Goal: Task Accomplishment & Management: Use online tool/utility

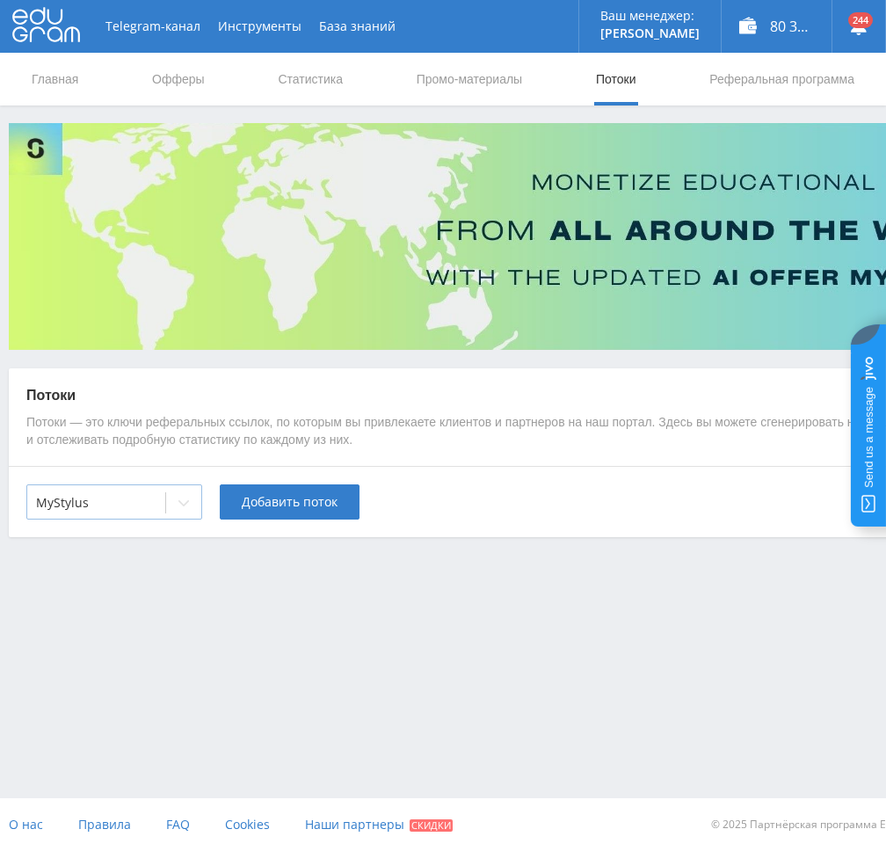
click at [169, 494] on div at bounding box center [183, 502] width 35 height 35
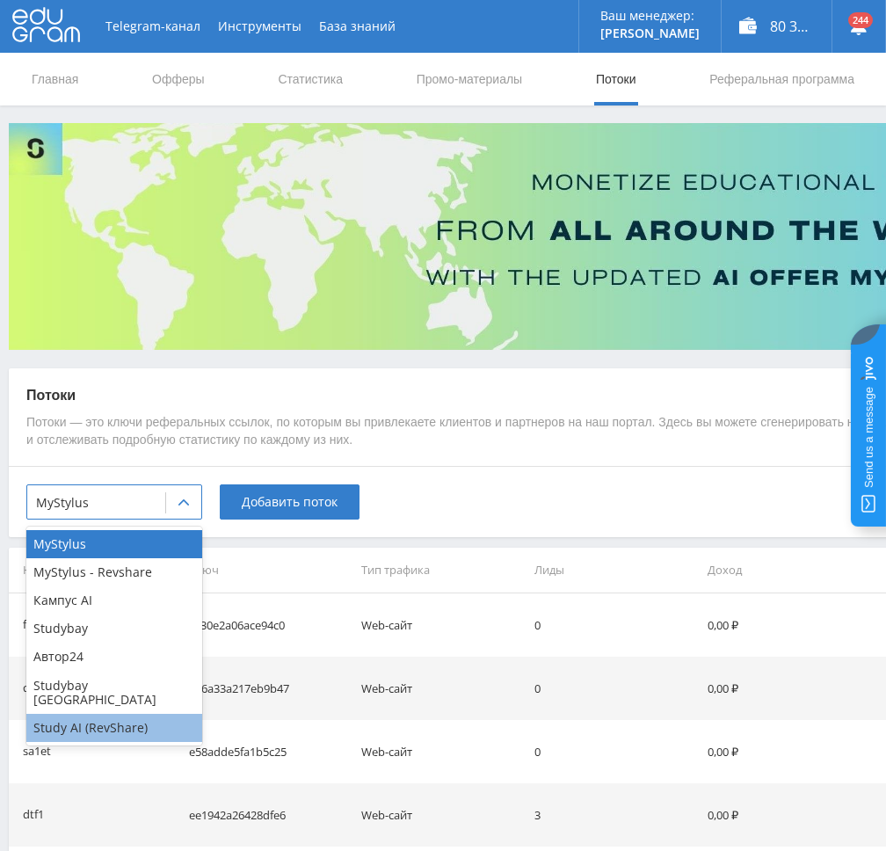
click at [104, 713] on div "Study AI (RevShare)" at bounding box center [114, 727] width 176 height 28
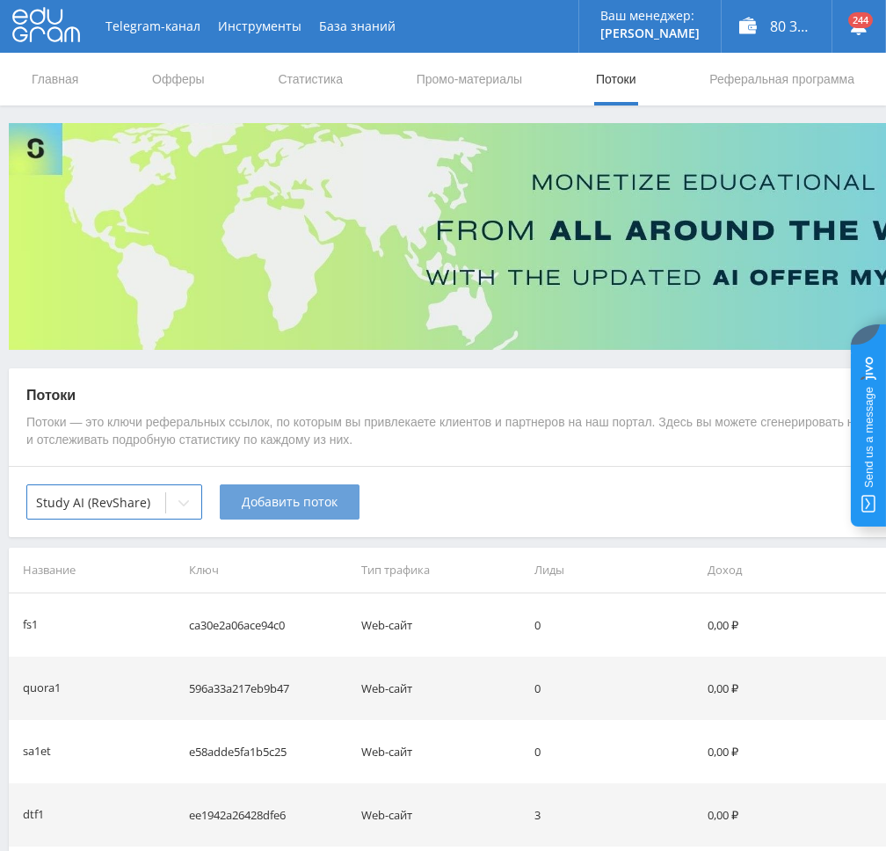
click at [304, 509] on span "Добавить поток" at bounding box center [290, 502] width 96 height 14
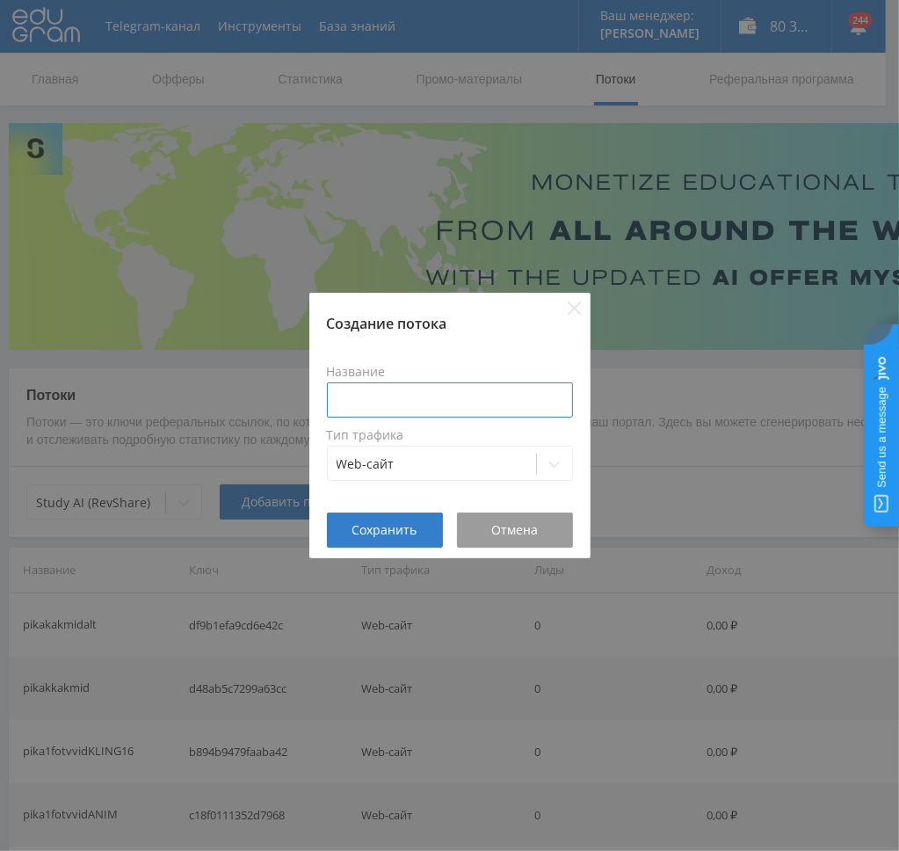
click at [415, 400] on input at bounding box center [450, 399] width 246 height 35
type input "в"
type input "g"
type input "pikagenimg1mid"
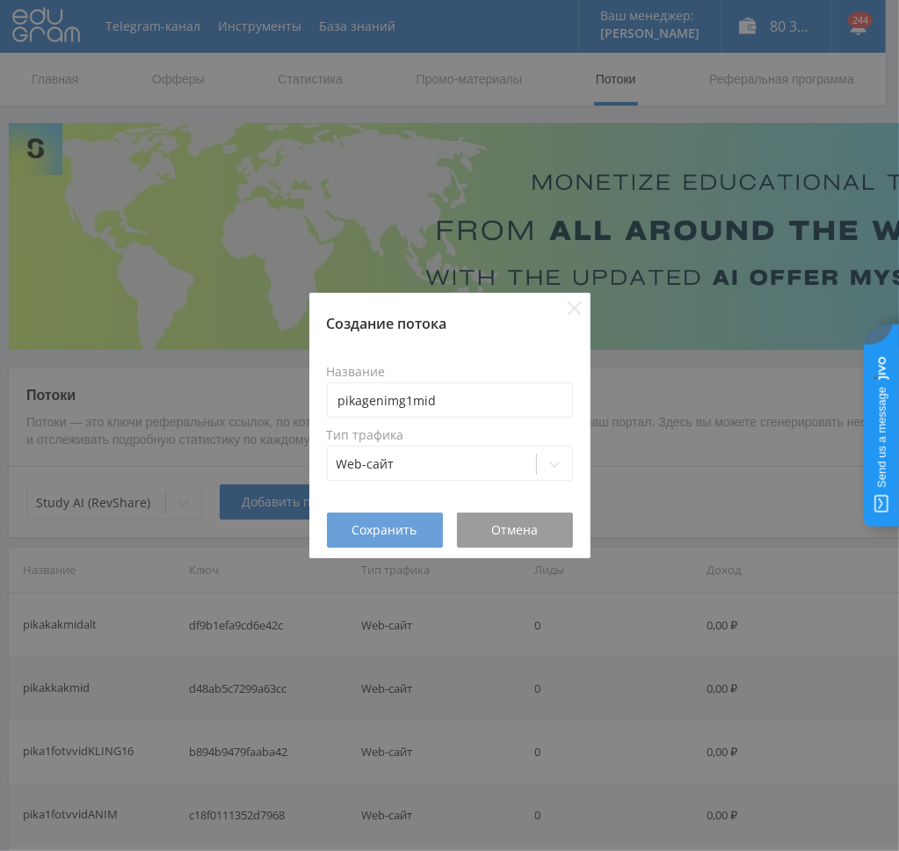
click at [390, 525] on span "Сохранить" at bounding box center [384, 530] width 65 height 14
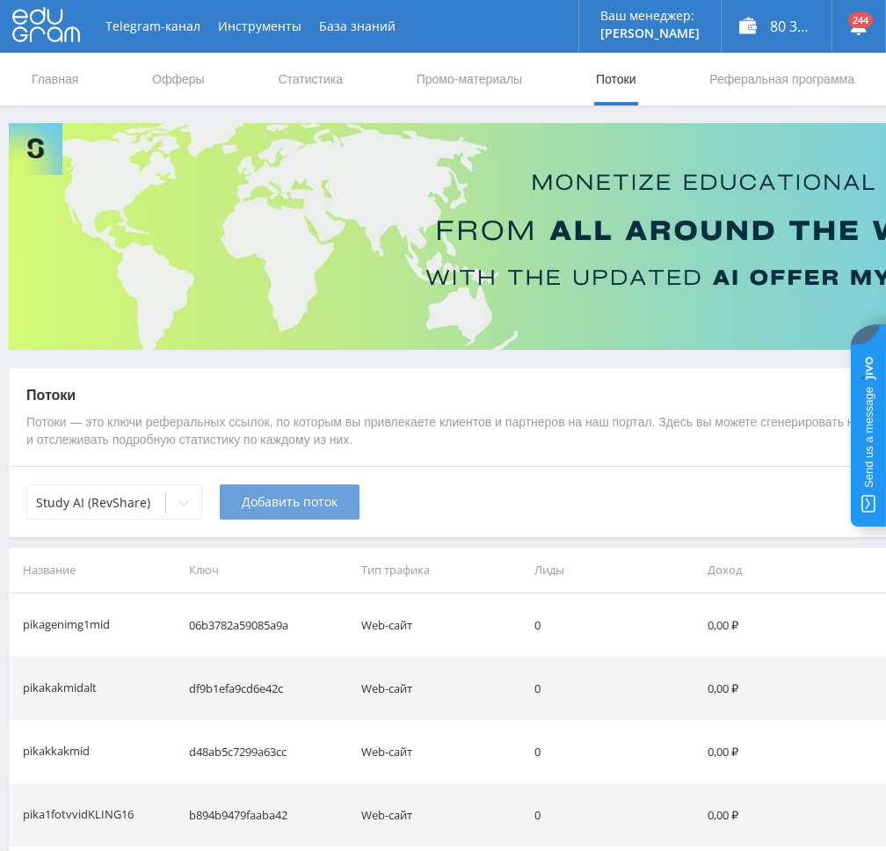
click at [306, 506] on span "Добавить поток" at bounding box center [290, 502] width 96 height 14
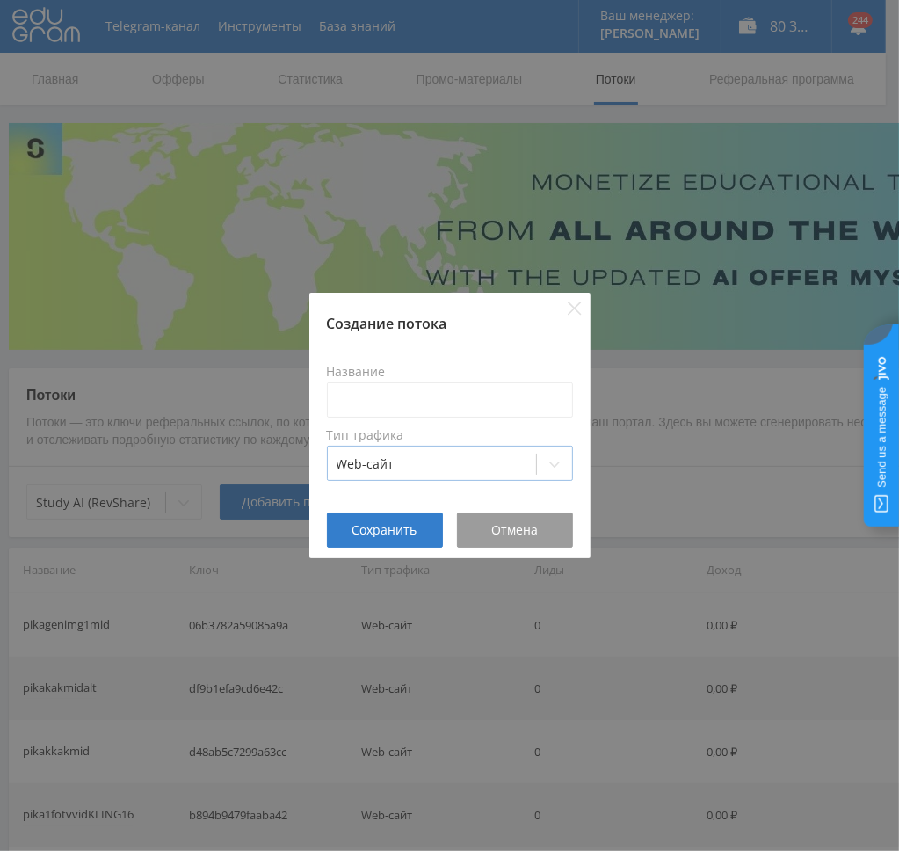
click at [437, 449] on div "Web-сайт" at bounding box center [450, 462] width 246 height 35
click at [439, 393] on input at bounding box center [450, 399] width 246 height 35
paste input "pikagenimg1"
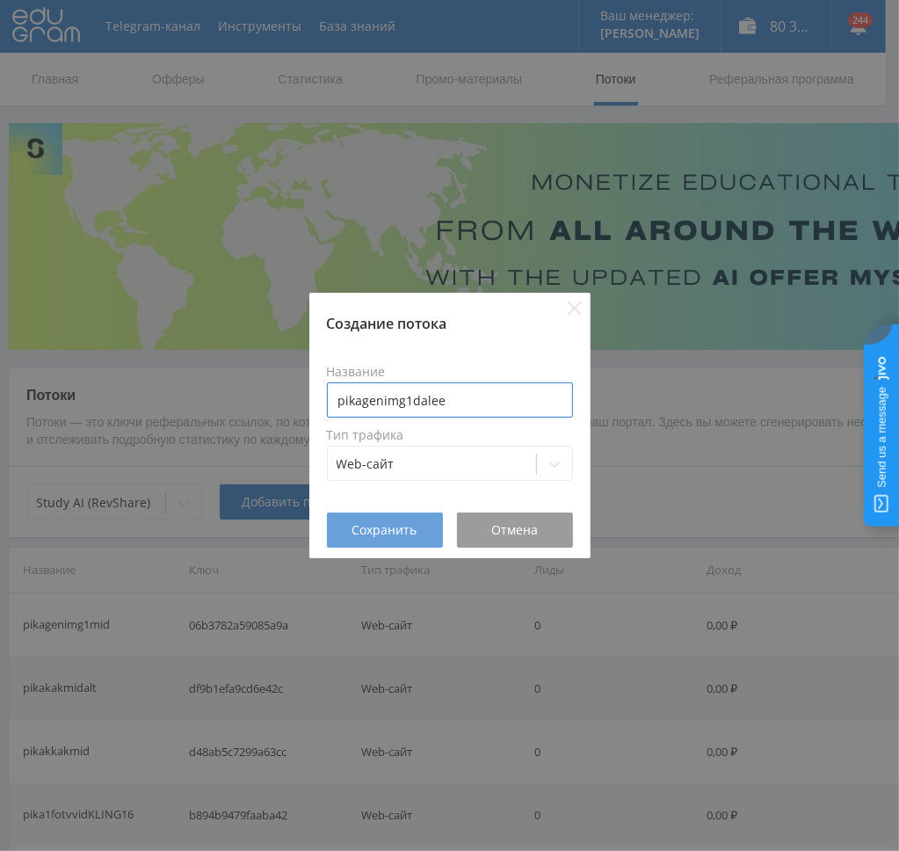
type input "pikagenimg1dalee"
click at [387, 540] on button "Сохранить" at bounding box center [385, 529] width 116 height 35
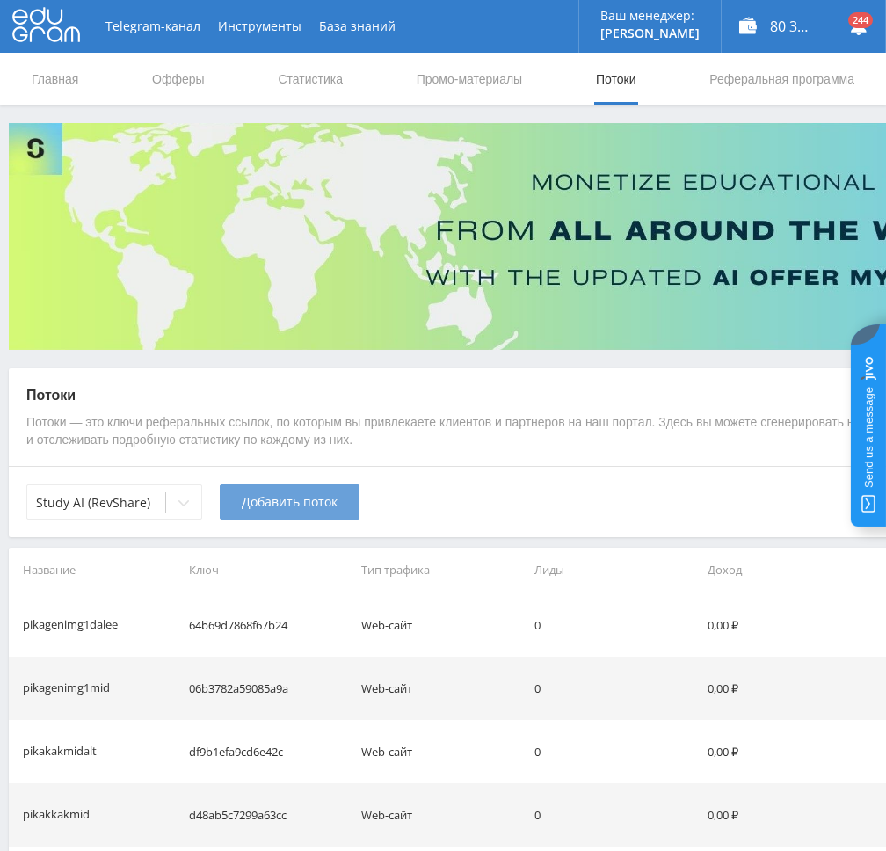
click at [272, 500] on span "Добавить поток" at bounding box center [290, 502] width 96 height 14
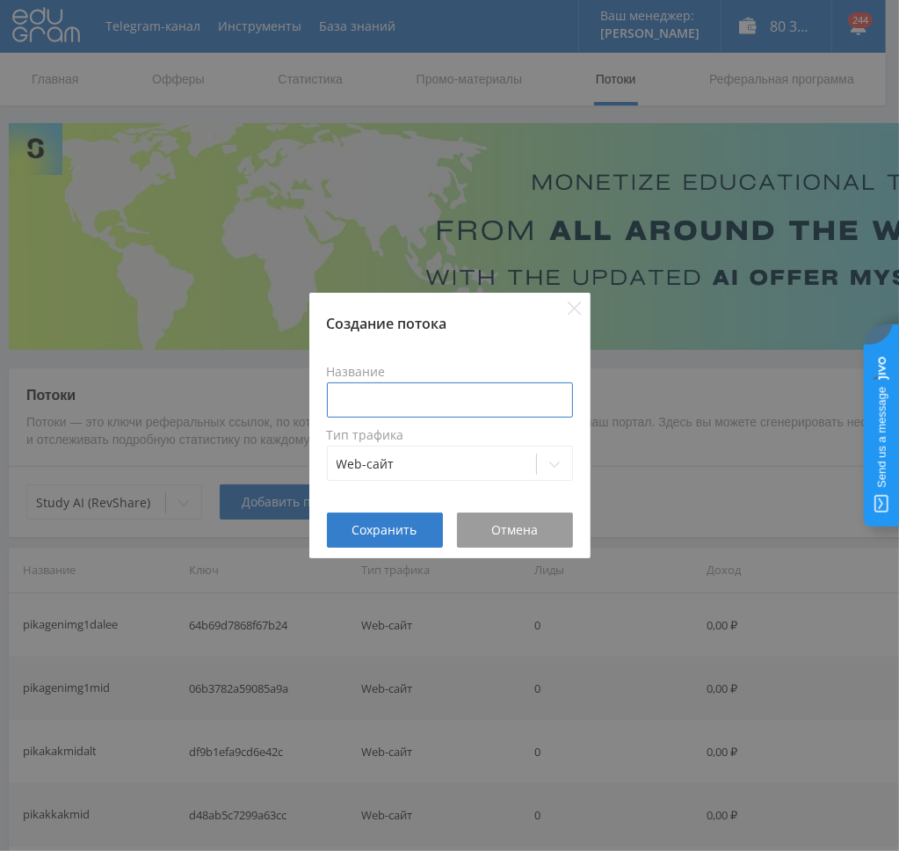
click at [449, 402] on input at bounding box center [450, 399] width 246 height 35
paste input "pikagenimg1"
type input "pikagenimg1hig"
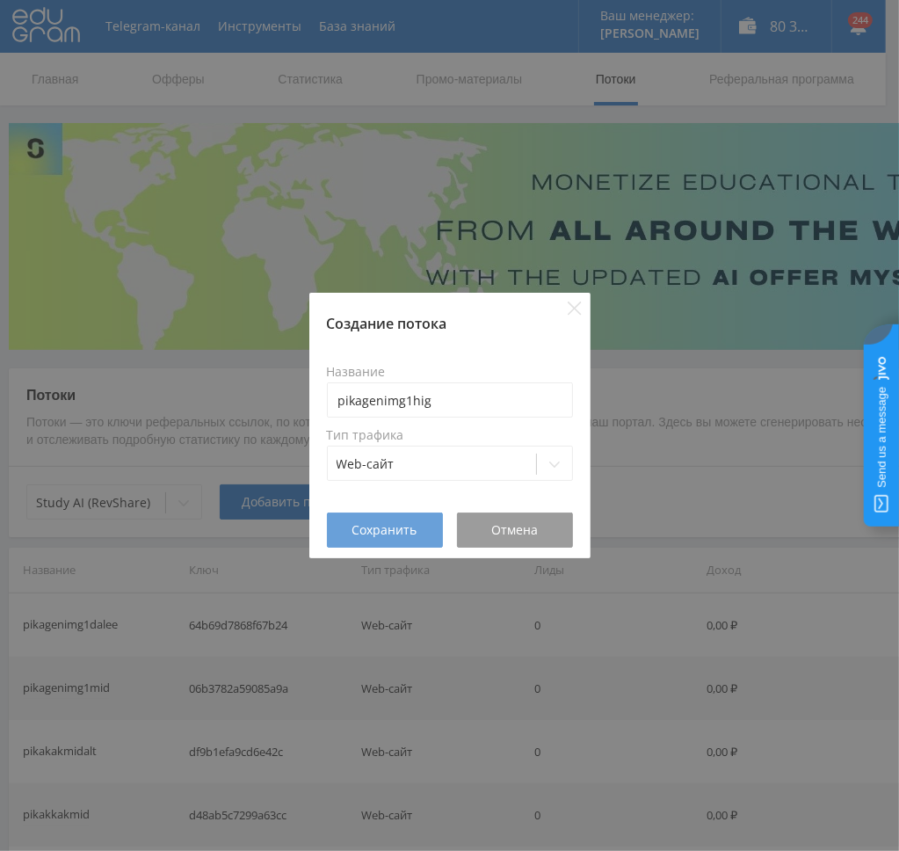
click at [389, 523] on span "Сохранить" at bounding box center [384, 530] width 65 height 14
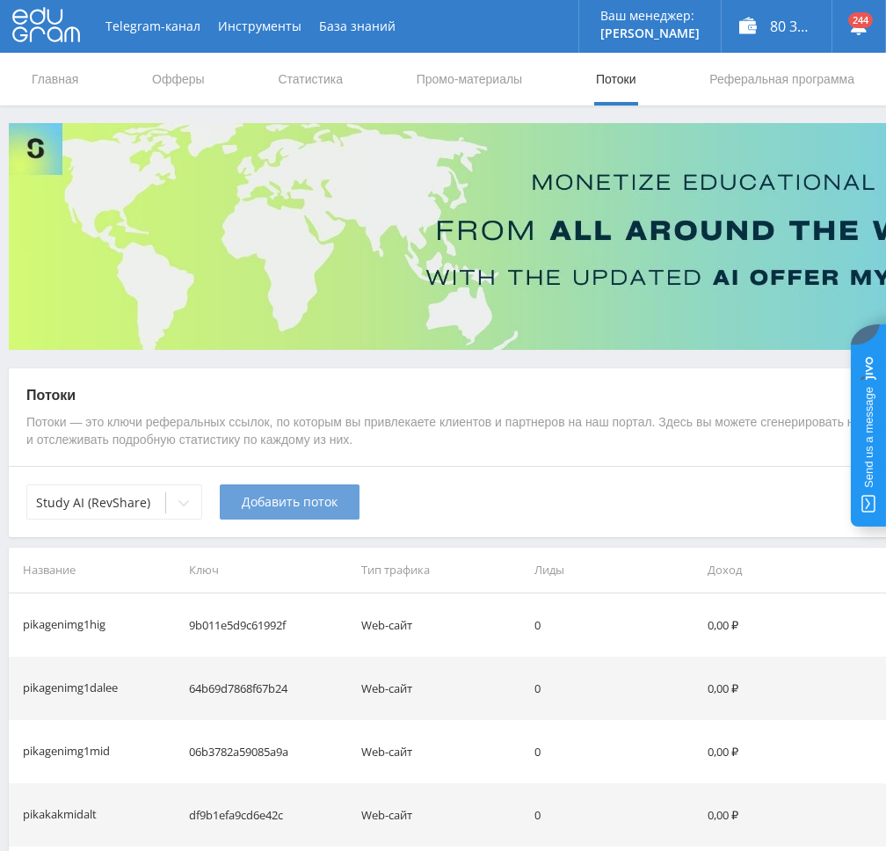
click at [296, 504] on span "Добавить поток" at bounding box center [290, 502] width 96 height 14
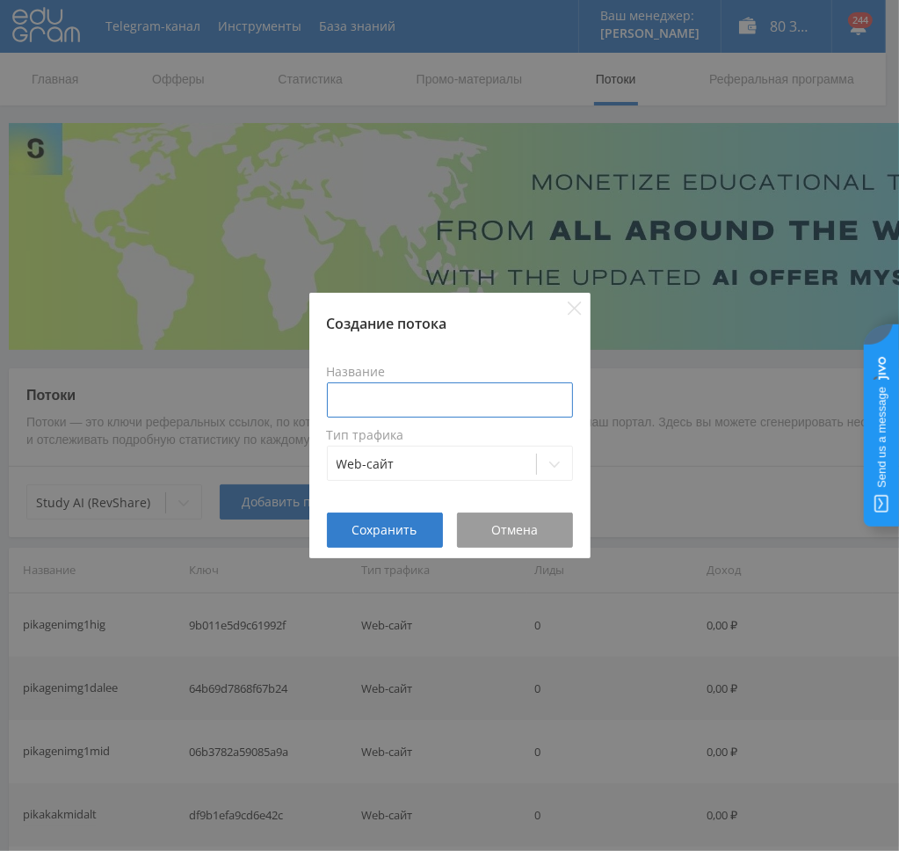
click at [433, 401] on input at bounding box center [450, 399] width 246 height 35
paste input "pikagenimg1"
type input "pikagenimg1opn"
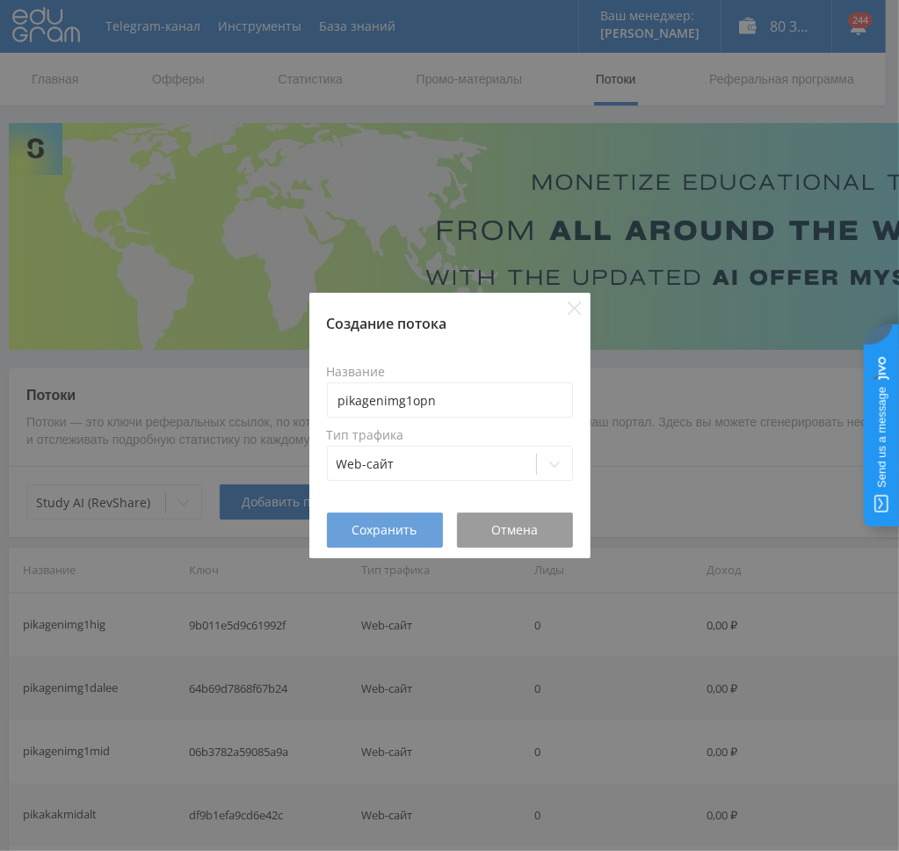
click at [389, 523] on span "Сохранить" at bounding box center [384, 530] width 65 height 14
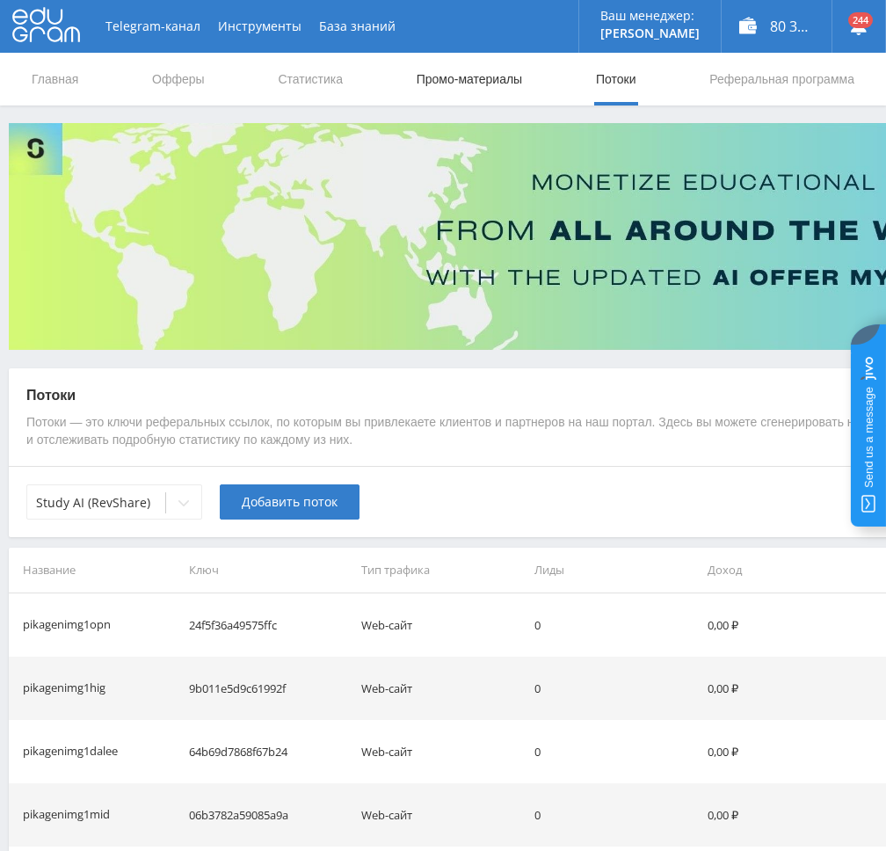
click at [475, 83] on link "Промо-материалы" at bounding box center [469, 79] width 109 height 53
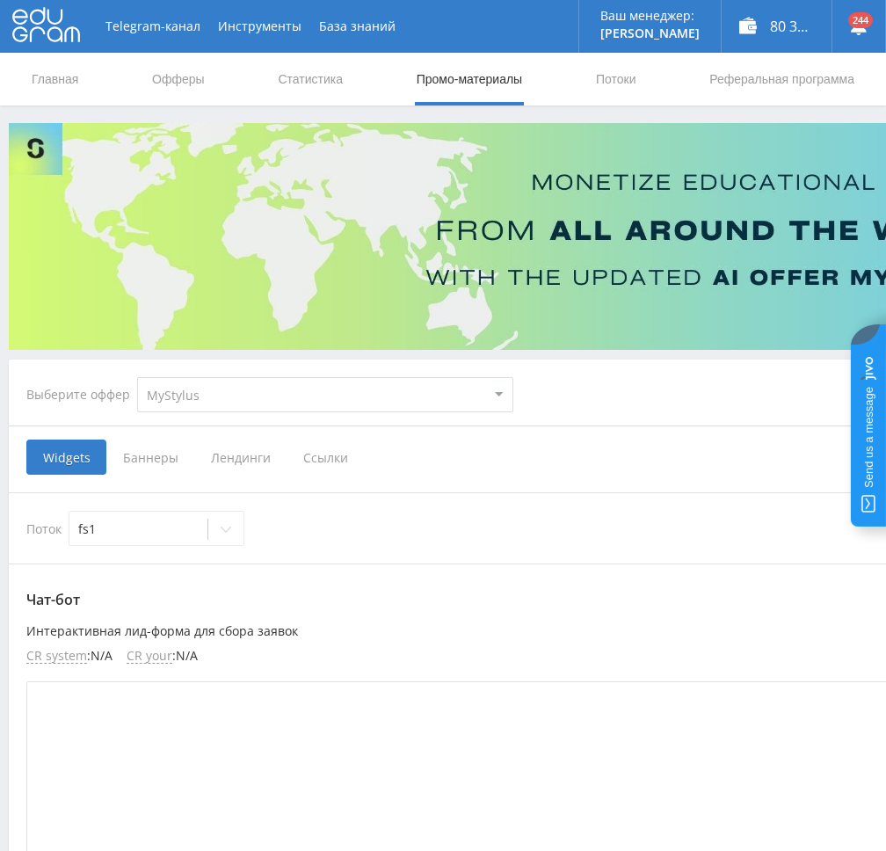
click at [225, 400] on select "MyStylus MyStylus - Revshare Кампус AI Studybay Автор24 Studybay Brazil Study A…" at bounding box center [325, 394] width 376 height 35
select select "376"
click at [137, 377] on select "MyStylus MyStylus - Revshare Кампус AI Studybay Автор24 Studybay Brazil Study A…" at bounding box center [325, 394] width 376 height 35
select select "376"
click at [142, 461] on span "Ссылки" at bounding box center [145, 456] width 78 height 35
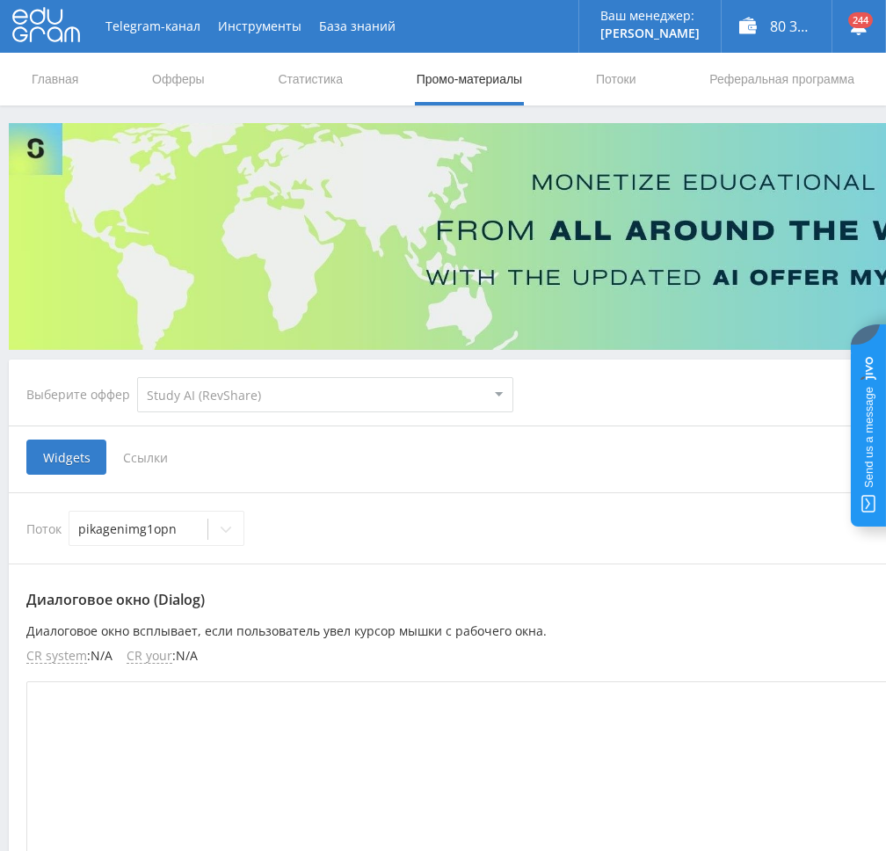
click at [0, 0] on input "Ссылки" at bounding box center [0, 0] width 0 height 0
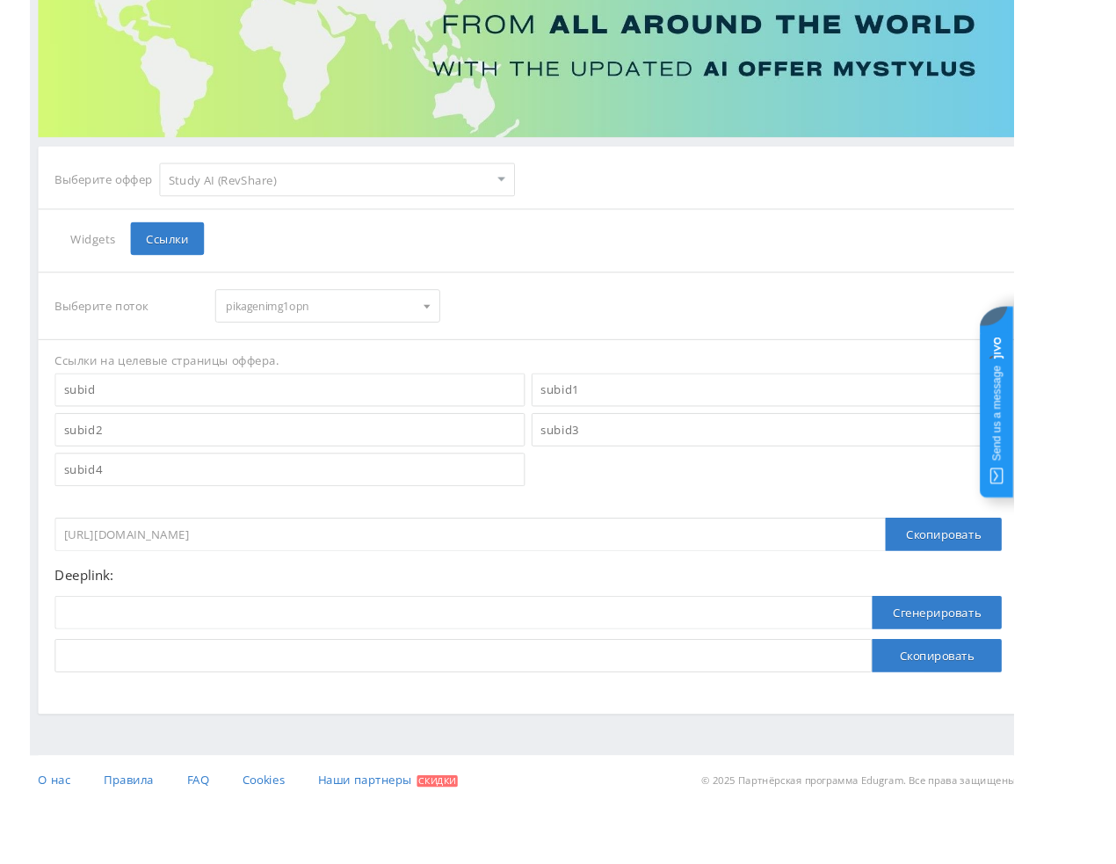
scroll to position [192, 0]
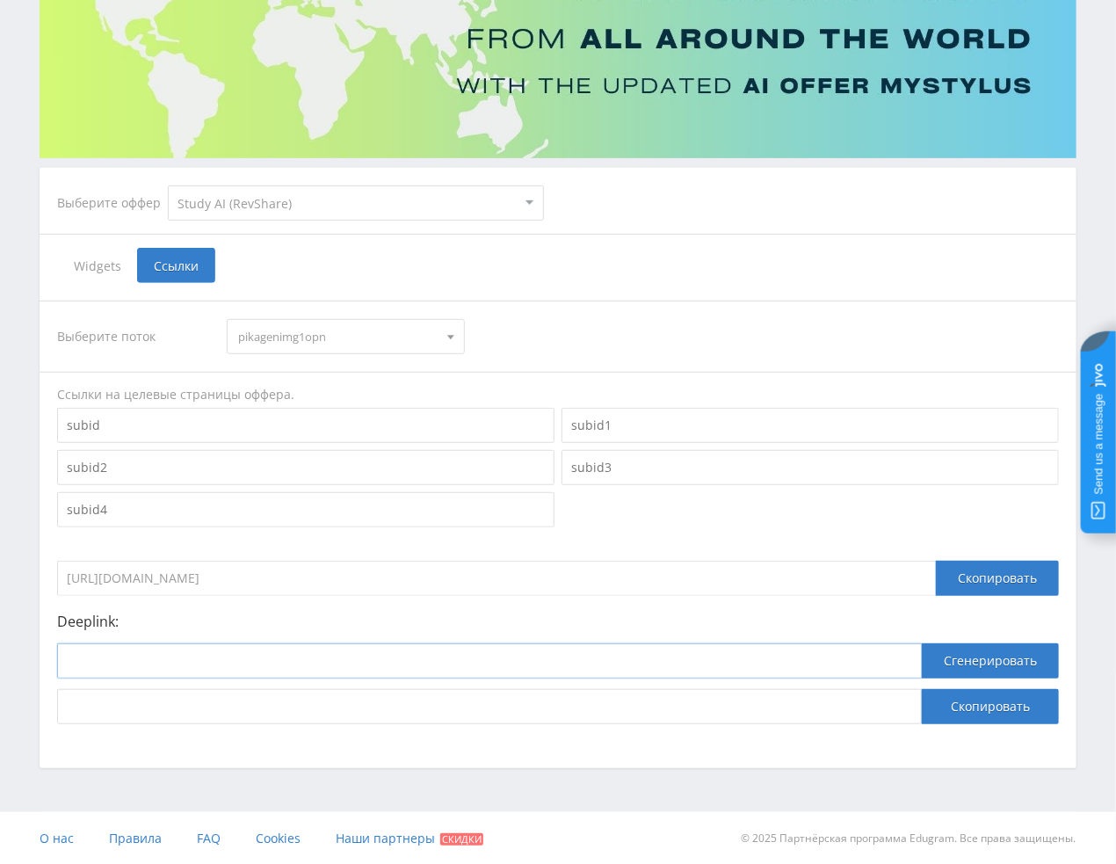
click at [828, 655] on input at bounding box center [489, 660] width 865 height 35
paste input "https://study24.ai/chat/open_ai_image_bot"
type input "https://study24.ai/chat/open_ai_image_bot"
click at [885, 666] on button "Сгенерировать" at bounding box center [990, 660] width 137 height 35
click at [885, 709] on button "Скопировать" at bounding box center [990, 706] width 137 height 35
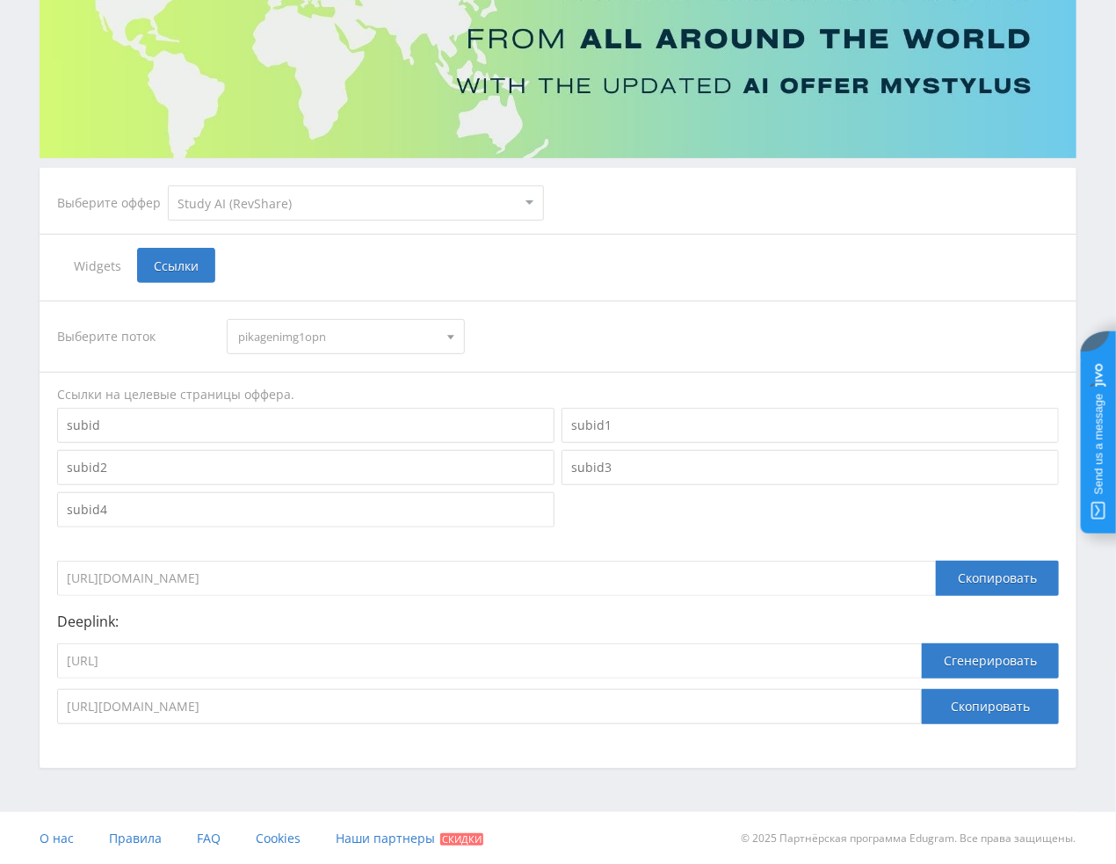
click at [281, 330] on span "pikagenimg1opn" at bounding box center [337, 336] width 199 height 33
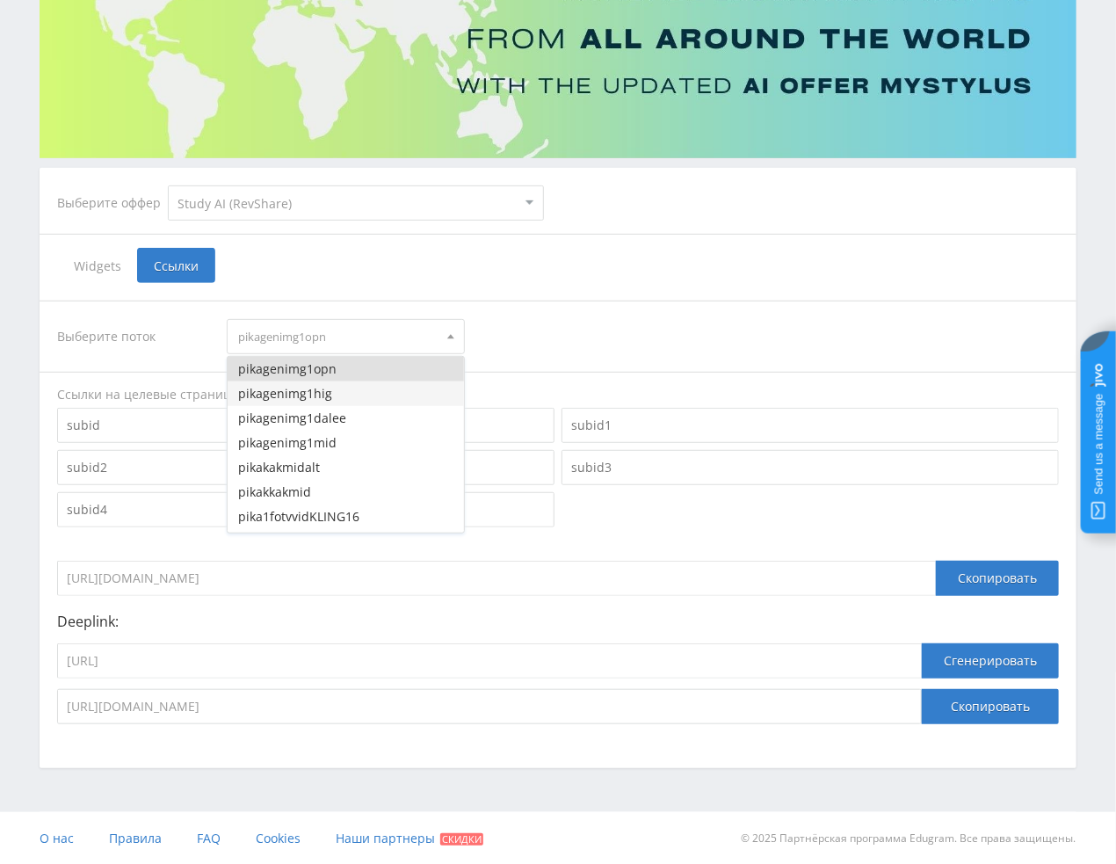
click at [301, 396] on button "pikagenimg1hig" at bounding box center [345, 393] width 235 height 25
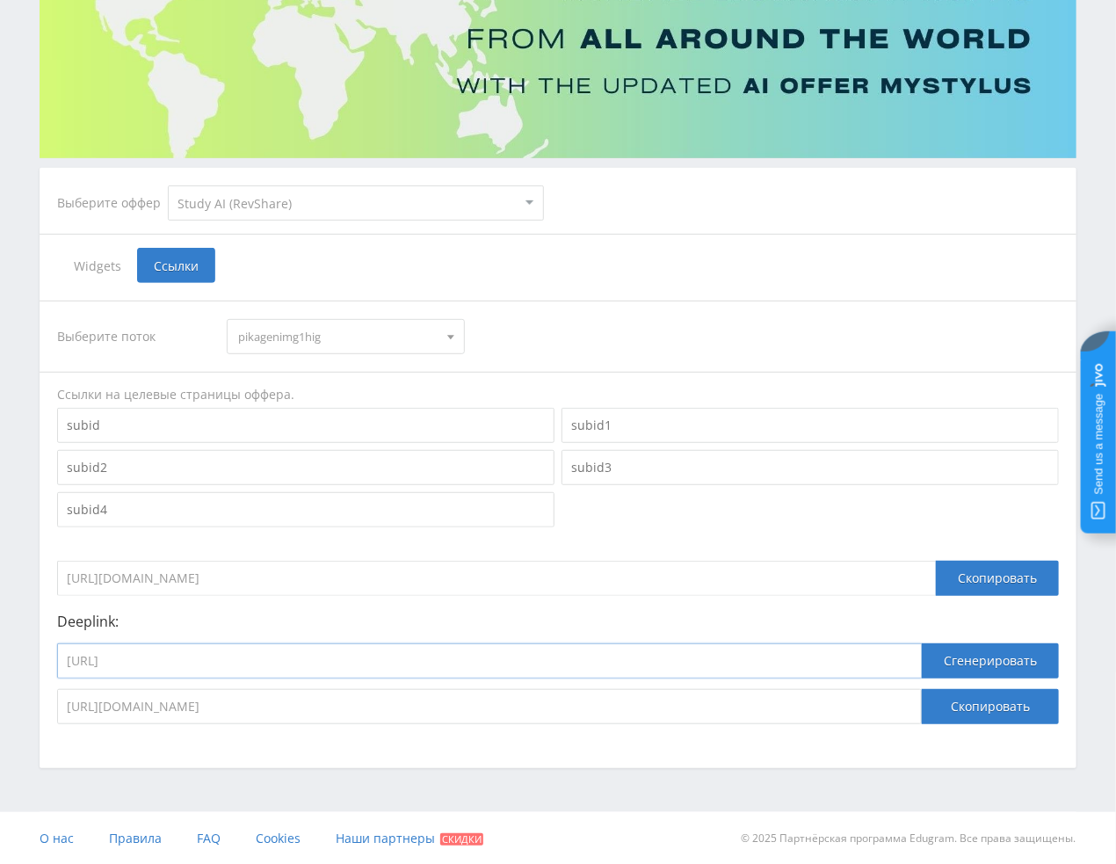
click at [387, 661] on input "https://study24.ai/chat/open_ai_image_bot" at bounding box center [489, 660] width 865 height 35
paste input "higgsfield_soul"
type input "https://study24.ai/chat/higgsfield_soul"
click at [885, 659] on button "Сгенерировать" at bounding box center [990, 660] width 137 height 35
click at [885, 705] on button "Скопировать" at bounding box center [990, 706] width 137 height 35
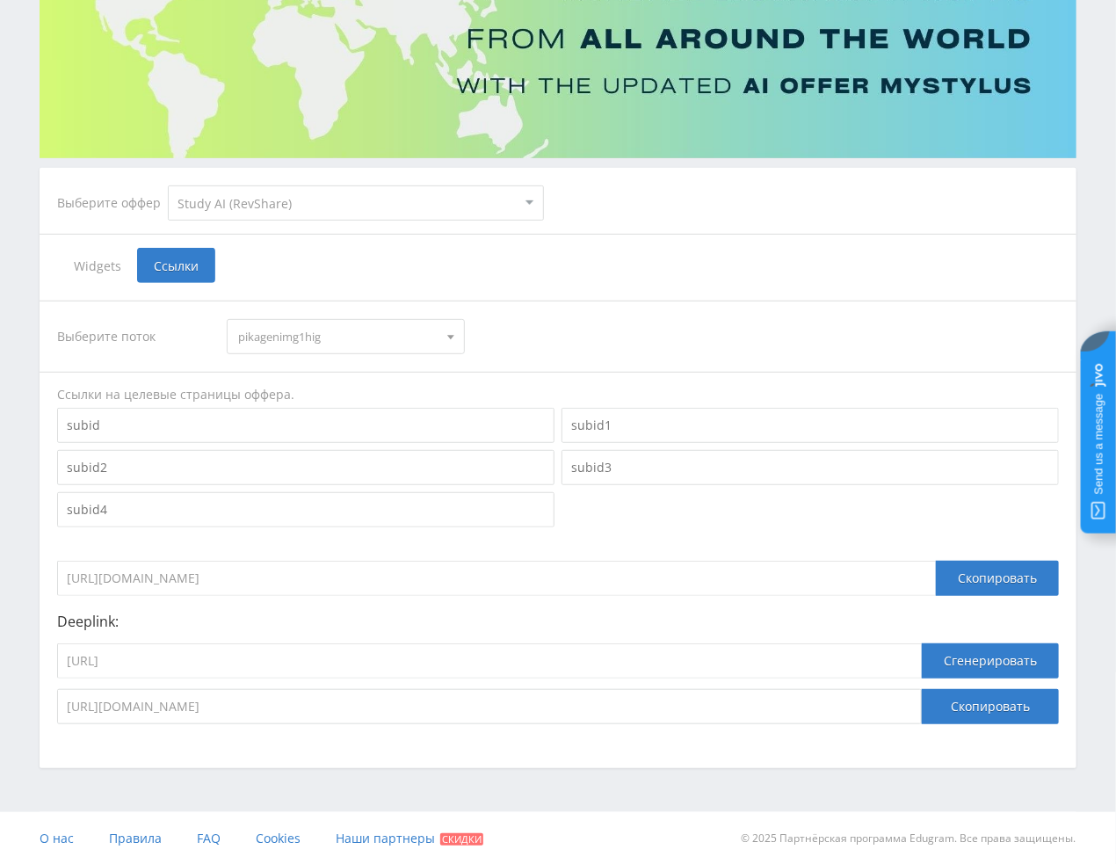
click at [342, 330] on span "pikagenimg1hig" at bounding box center [337, 336] width 199 height 33
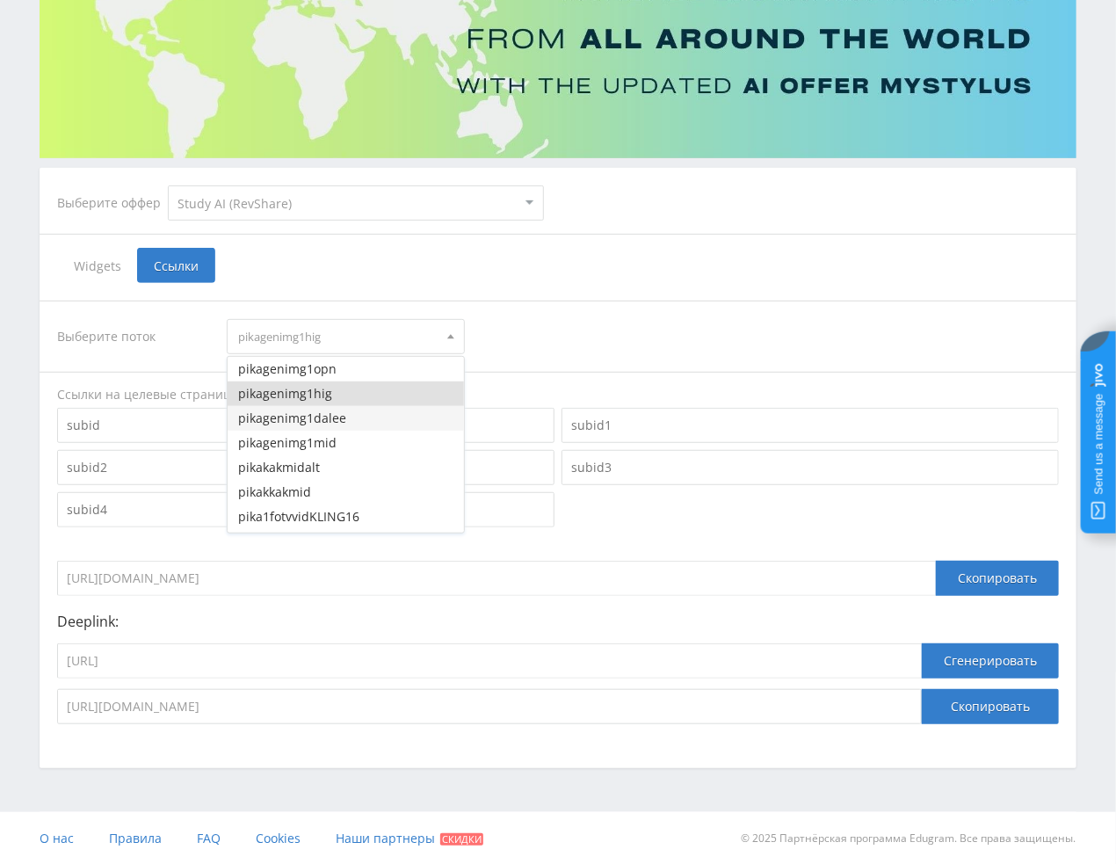
click at [341, 422] on button "pikagenimg1dalee" at bounding box center [345, 418] width 235 height 25
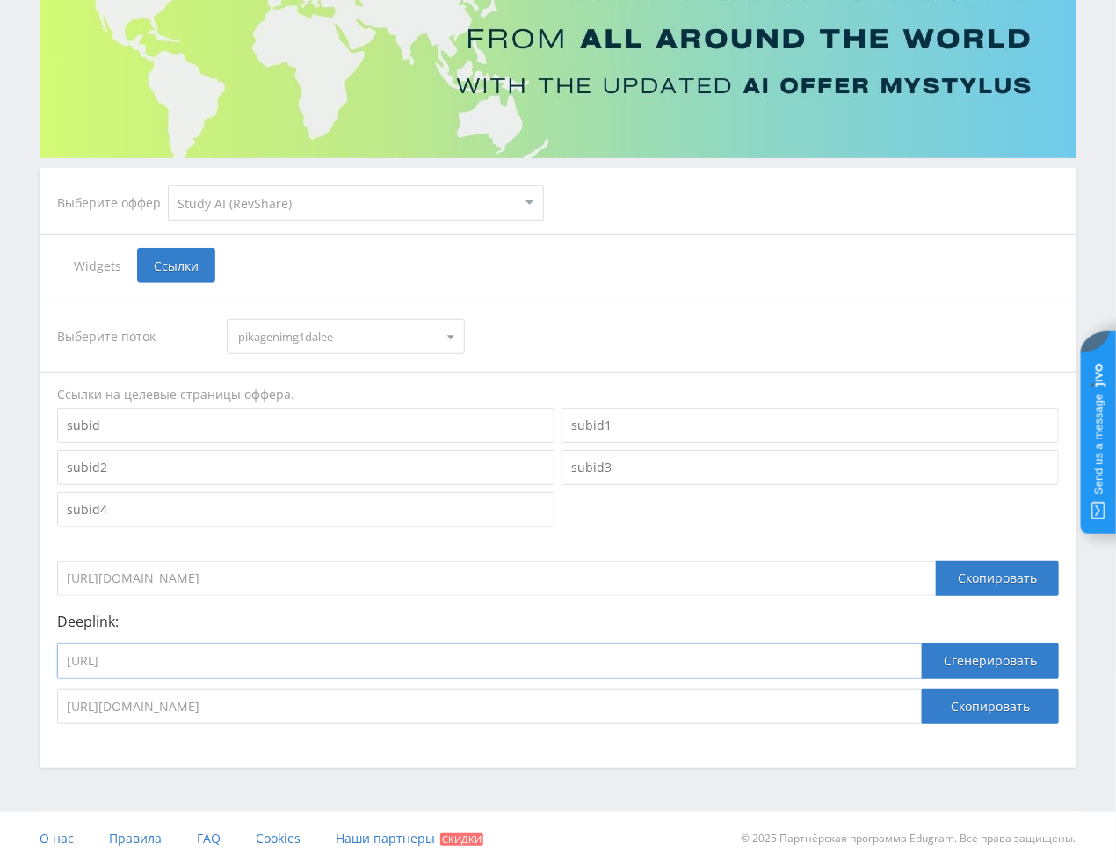
click at [289, 669] on input "https://study24.ai/chat/higgsfield_soul" at bounding box center [489, 660] width 865 height 35
paste input "dalle_3_toe_bot"
type input "https://study24.ai/chat/dalle_3_toe_bot"
click at [885, 662] on button "Сгенерировать" at bounding box center [990, 660] width 137 height 35
click at [885, 704] on button "Скопировать" at bounding box center [990, 706] width 137 height 35
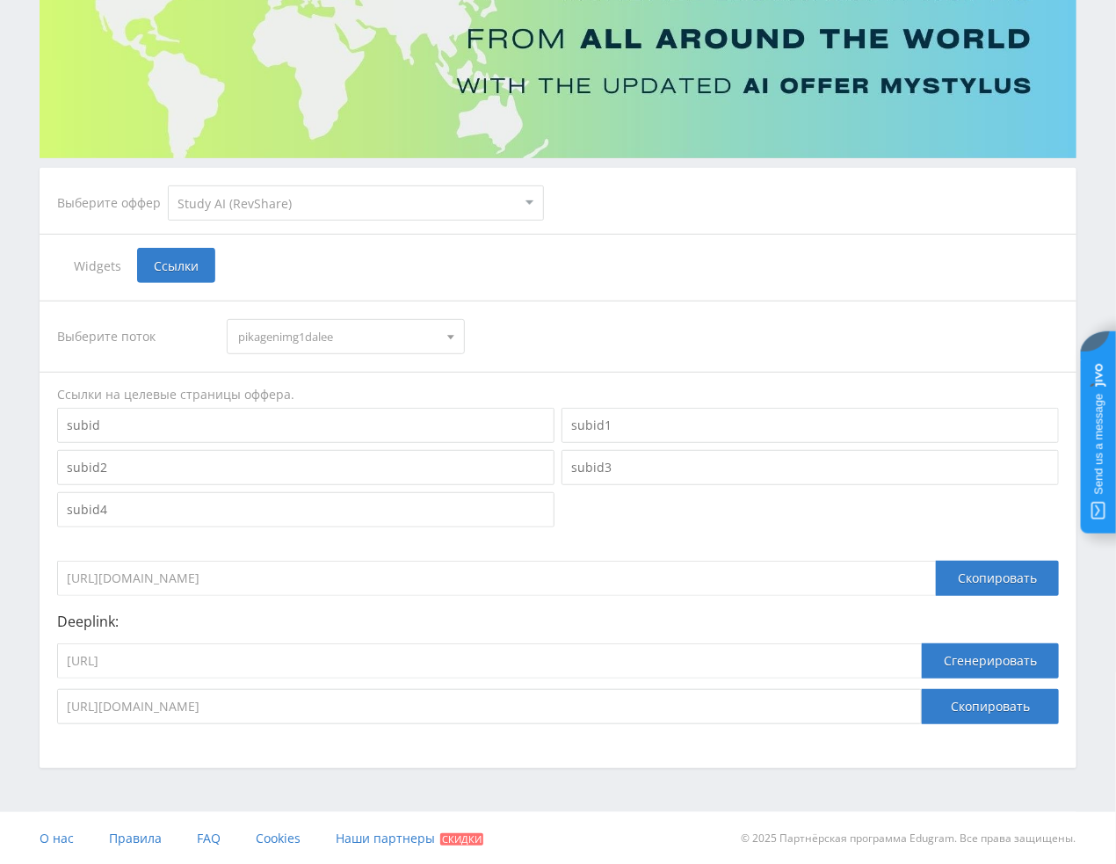
click at [281, 325] on span "pikagenimg1dalee" at bounding box center [337, 336] width 199 height 33
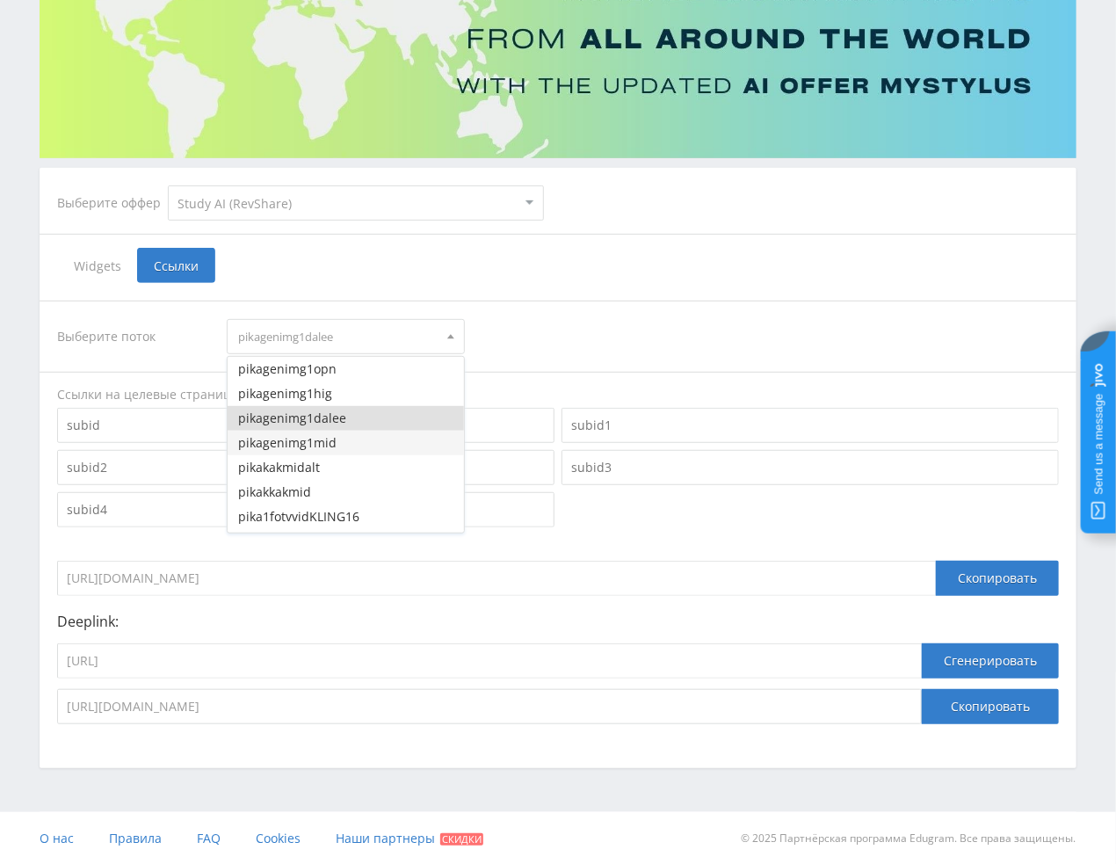
click at [308, 447] on button "pikagenimg1mid" at bounding box center [345, 443] width 235 height 25
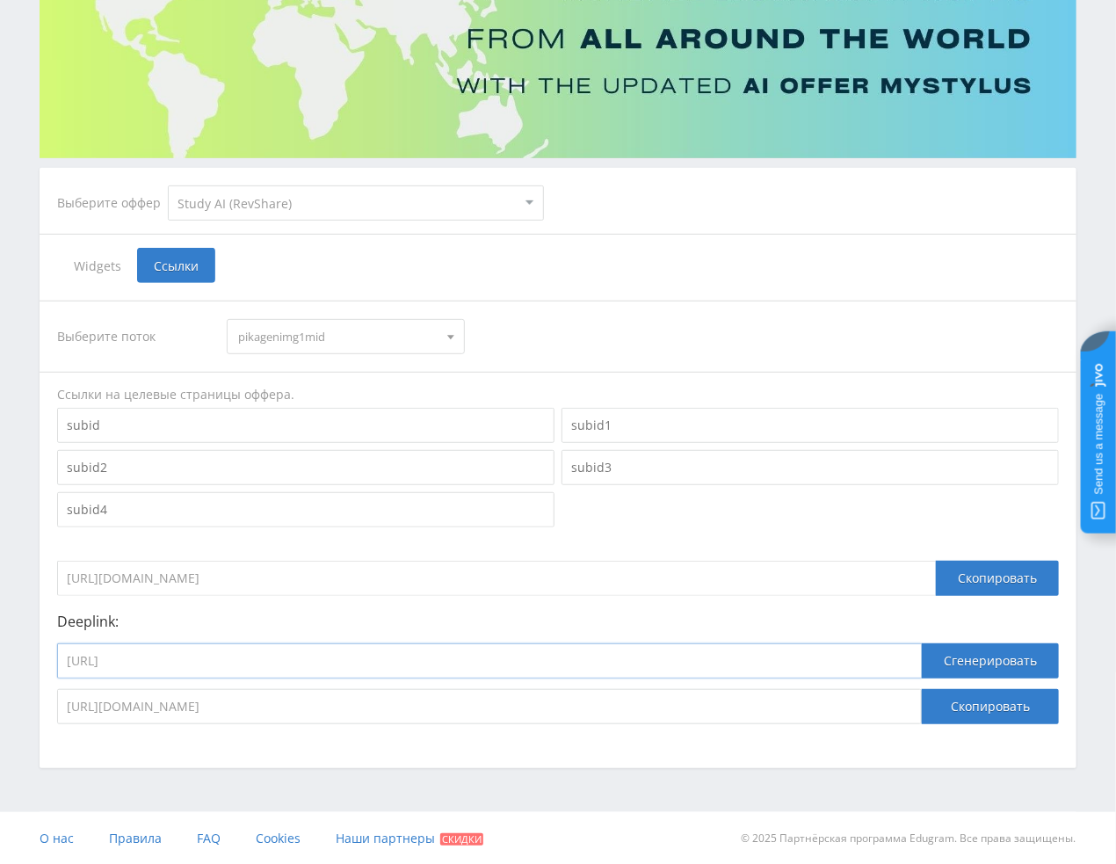
click at [327, 668] on input "https://study24.ai/chat/dalle_3_toe_bot" at bounding box center [489, 660] width 865 height 35
paste input "midjourney"
type input "https://study24.ai/chat/midjourney_toe_bot"
click at [885, 656] on button "Сгенерировать" at bounding box center [990, 660] width 137 height 35
click at [885, 702] on button "Скопировать" at bounding box center [990, 706] width 137 height 35
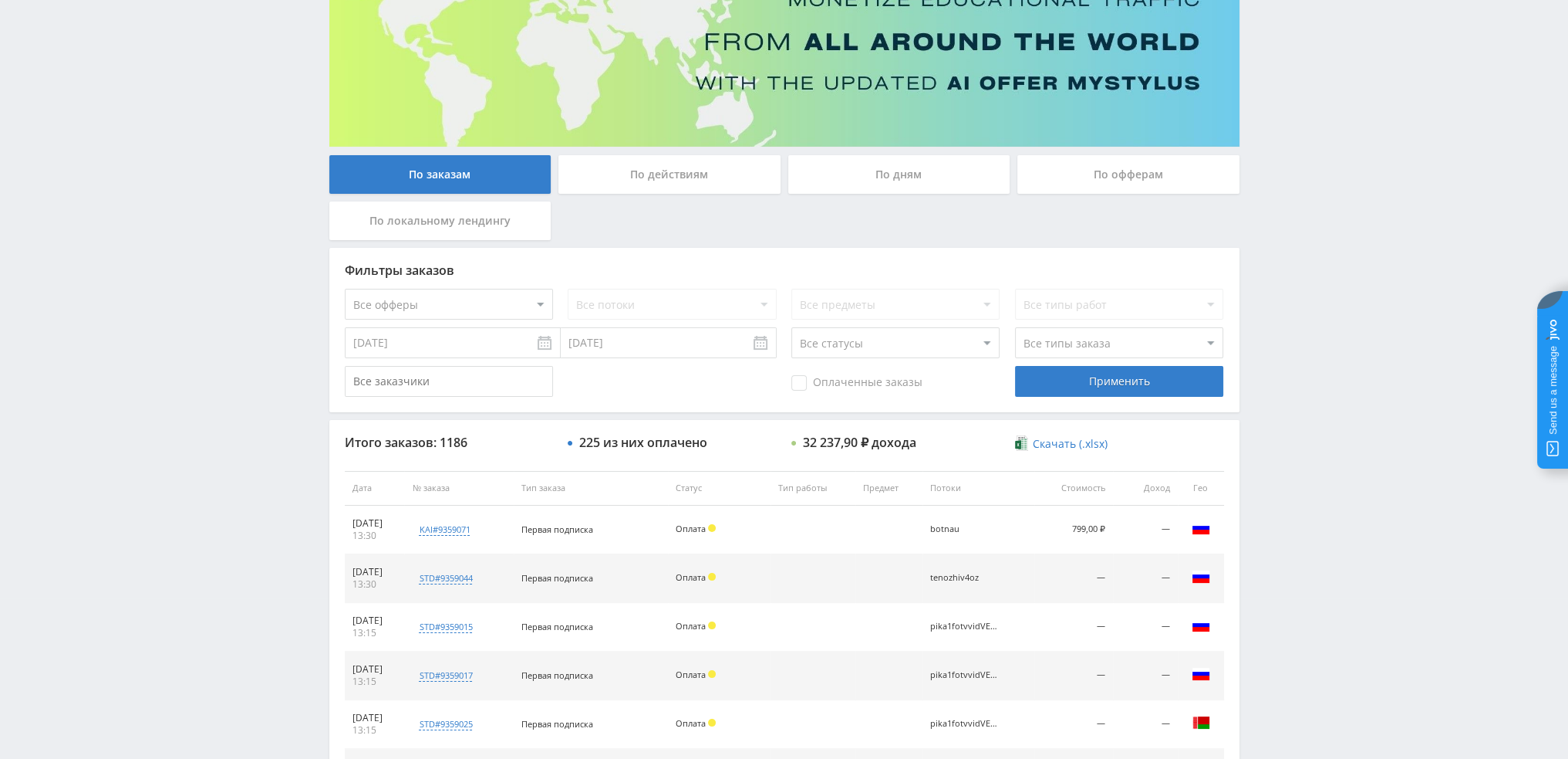
scroll to position [77, 0]
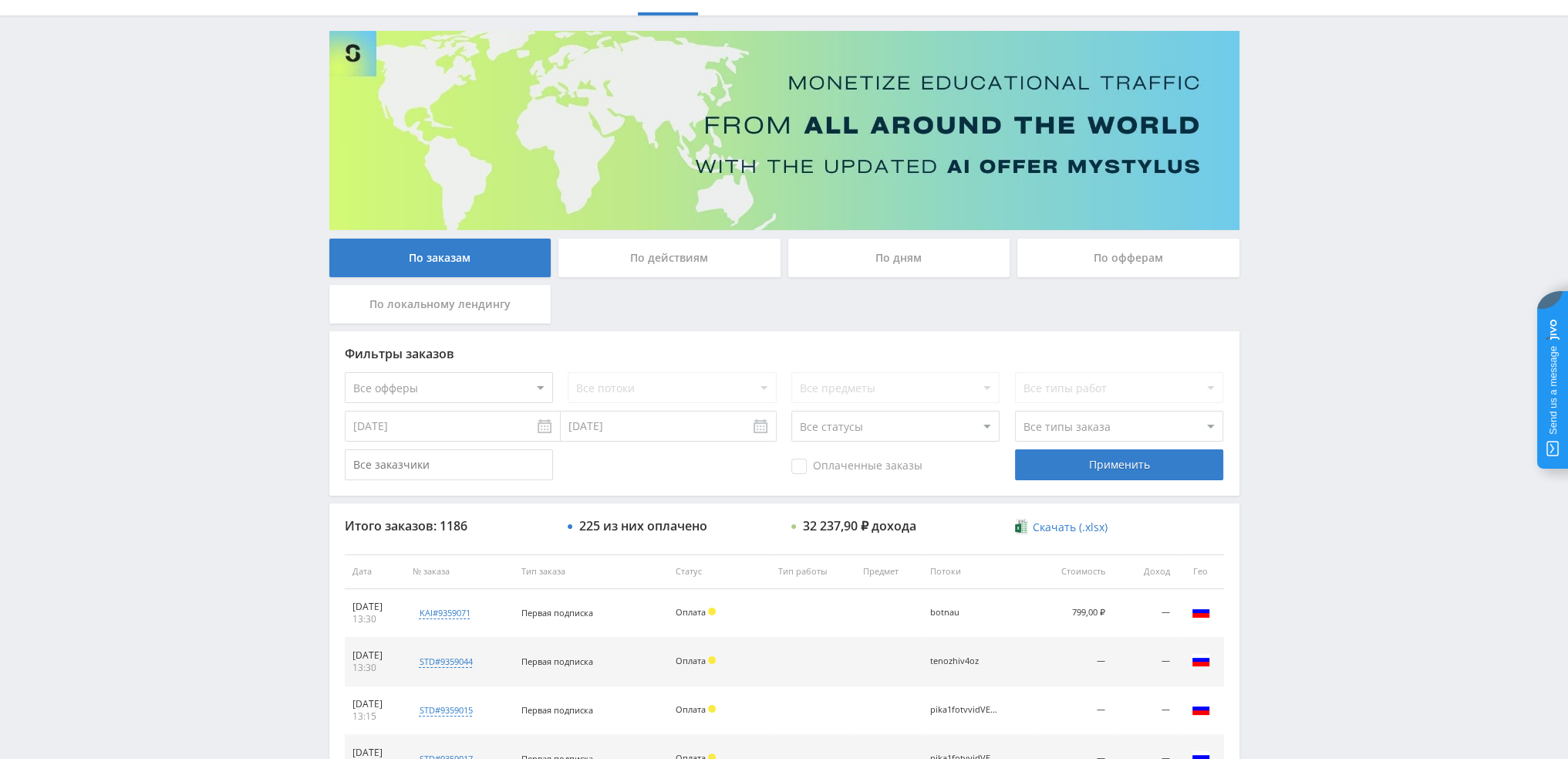
click at [907, 258] on div "По дням" at bounding box center [899, 258] width 222 height 39
click at [0, 0] on input "По дням" at bounding box center [0, 0] width 0 height 0
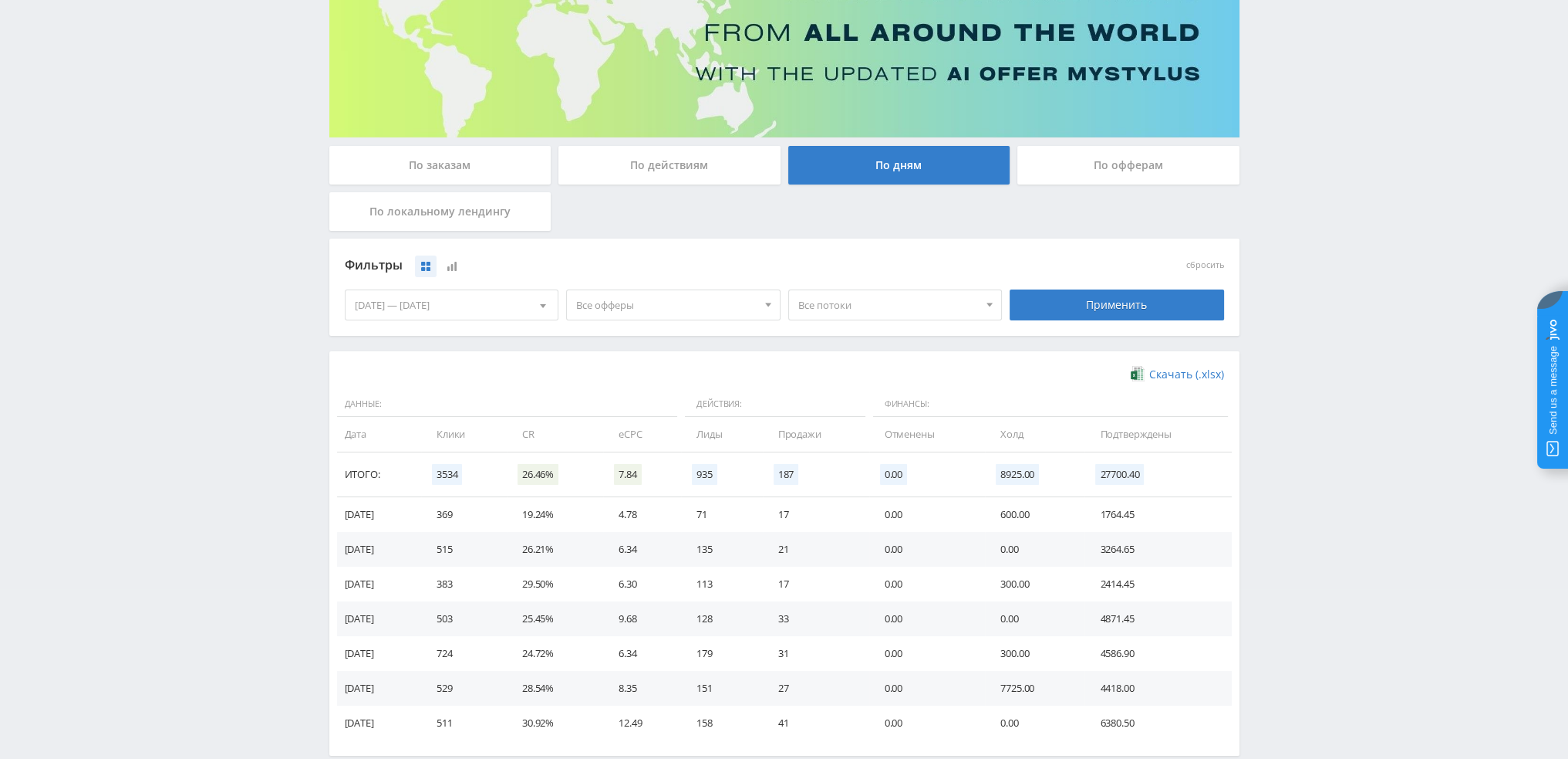
scroll to position [232, 0]
